Goal: Navigation & Orientation: Find specific page/section

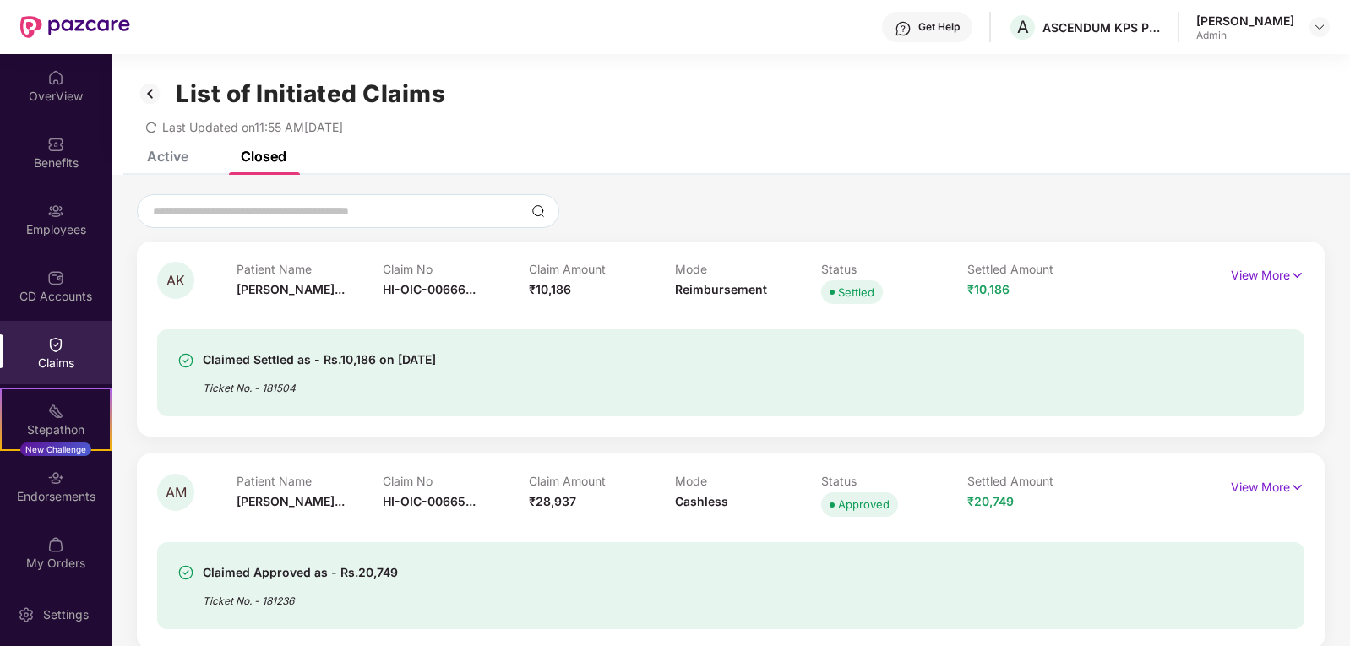
click at [151, 158] on div "Active" at bounding box center [167, 156] width 41 height 17
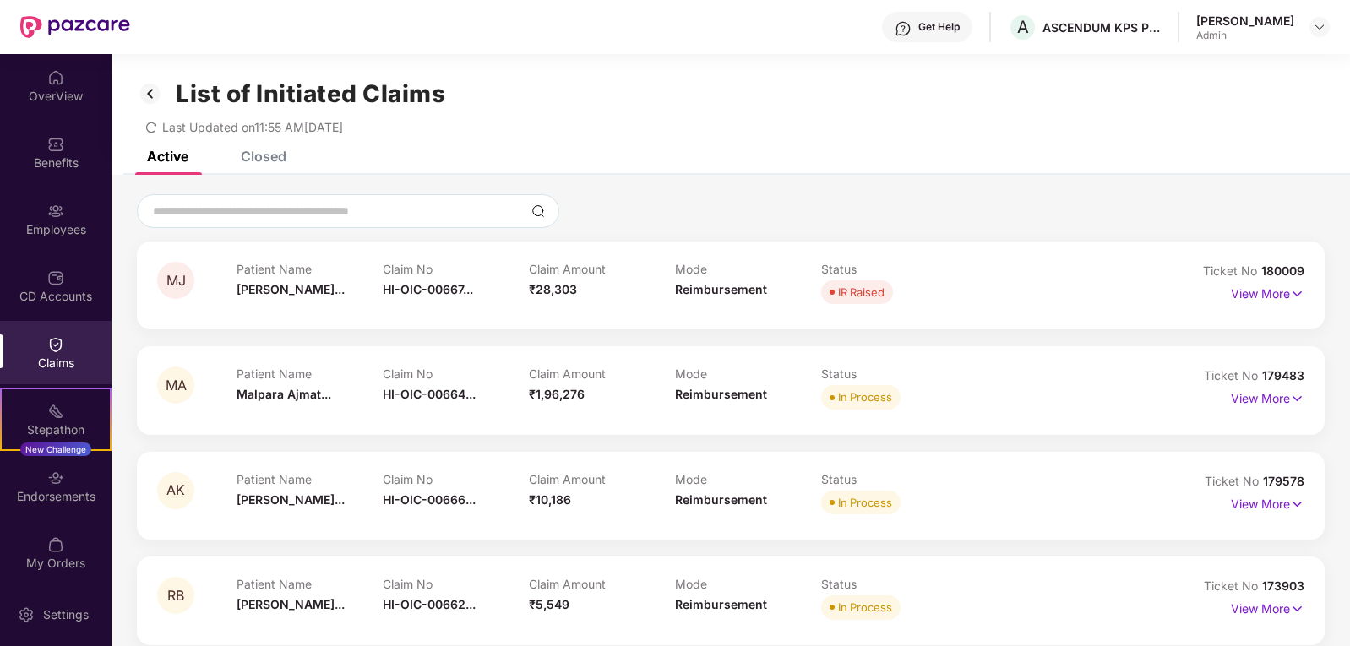
click at [155, 124] on icon "redo" at bounding box center [151, 127] width 10 height 11
click at [1264, 298] on p "View More" at bounding box center [1267, 291] width 73 height 23
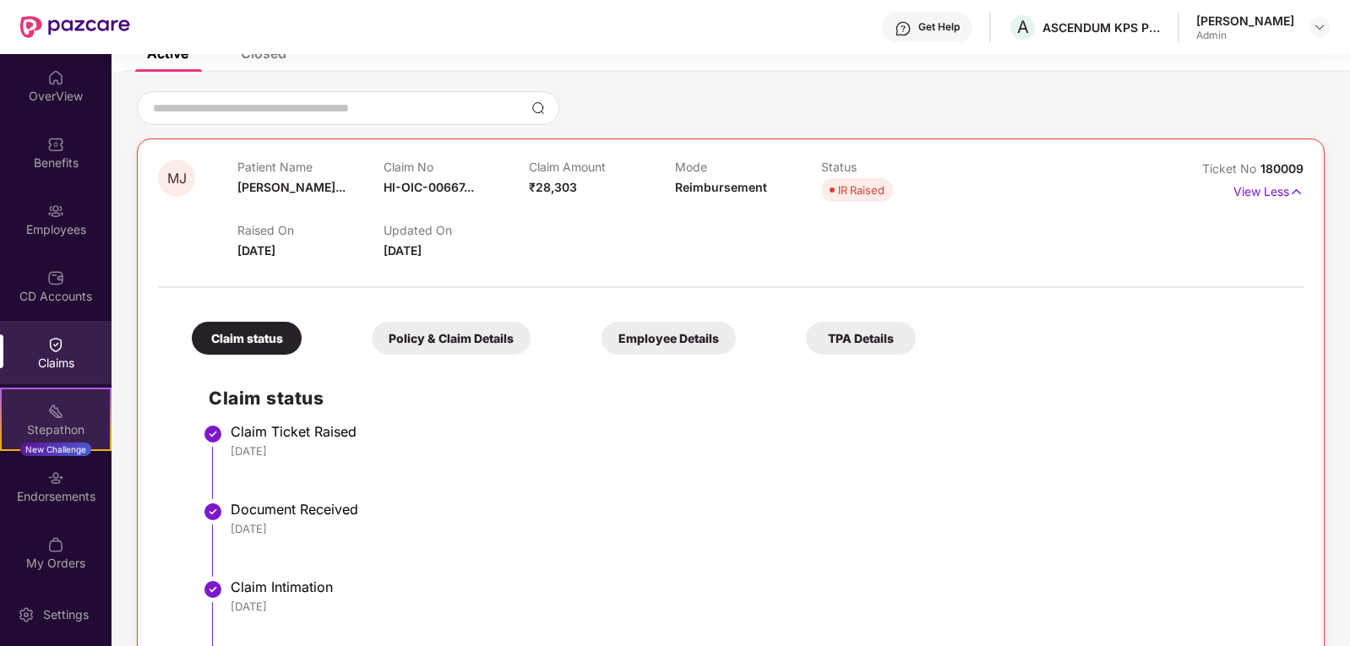
scroll to position [84, 0]
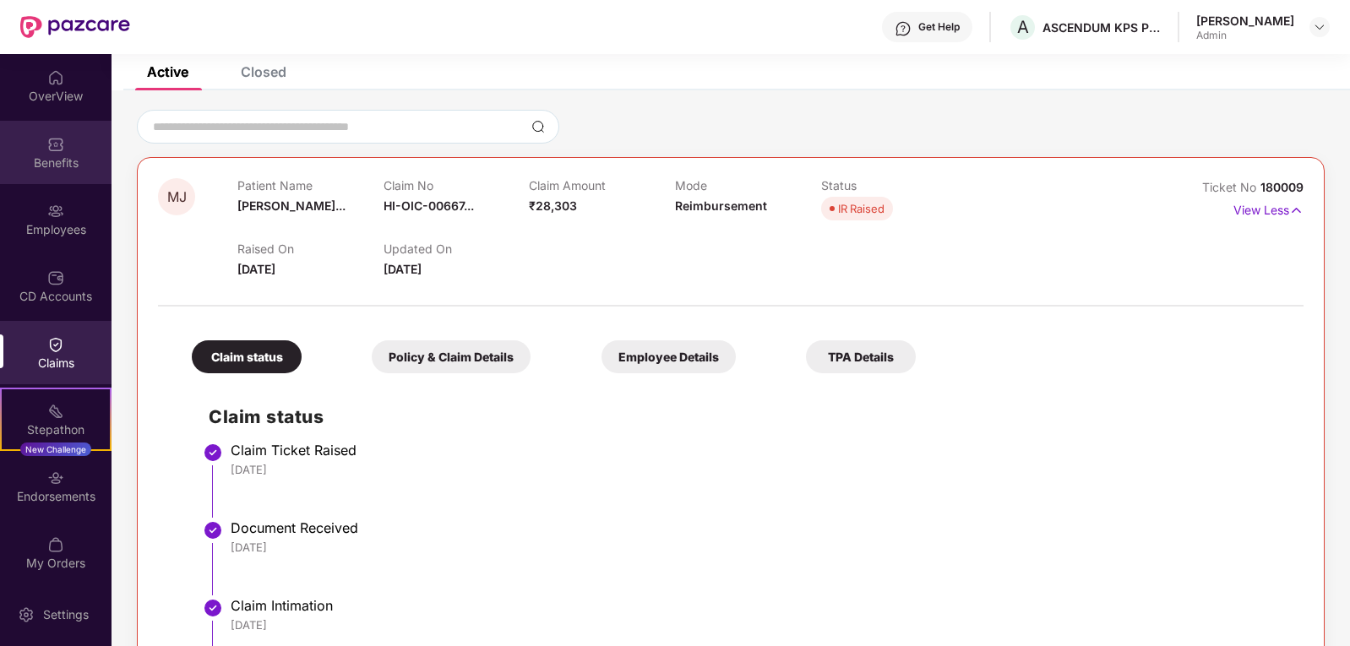
click at [42, 150] on div "Benefits" at bounding box center [55, 152] width 111 height 63
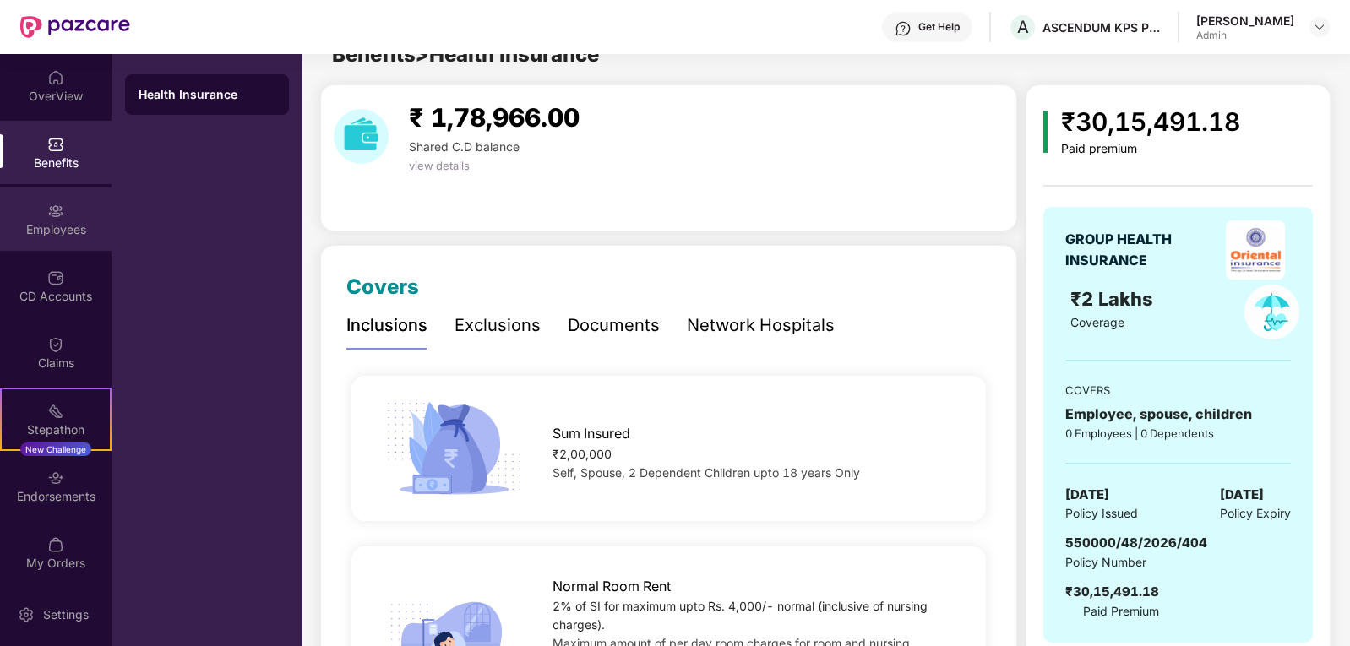
scroll to position [84, 0]
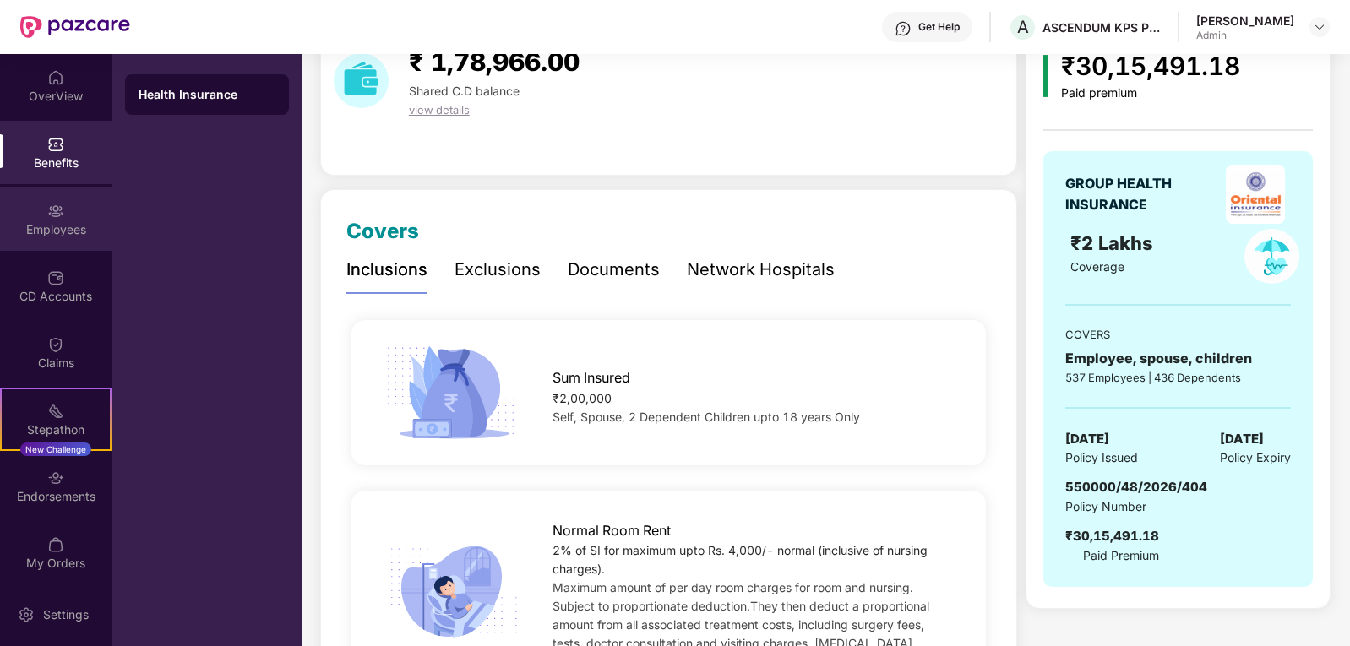
click at [42, 240] on div "Employees" at bounding box center [55, 219] width 111 height 63
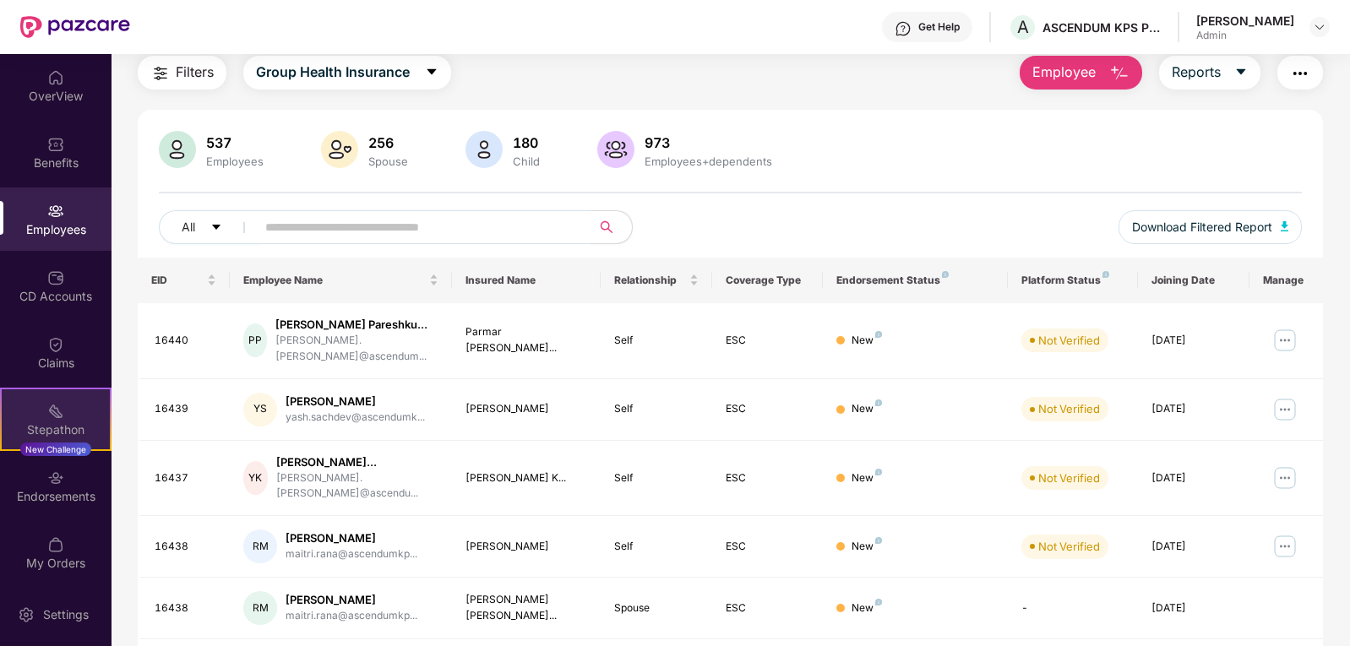
scroll to position [84, 0]
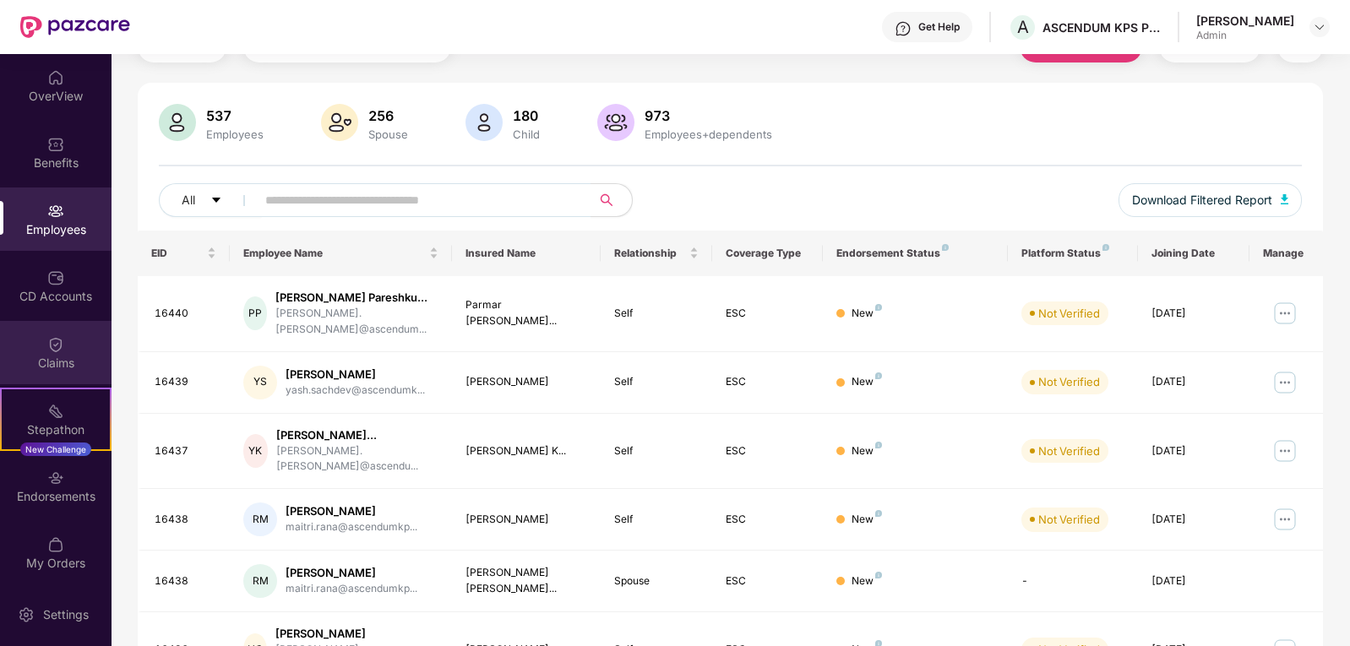
click at [57, 337] on img at bounding box center [55, 344] width 17 height 17
